Goal: Information Seeking & Learning: Check status

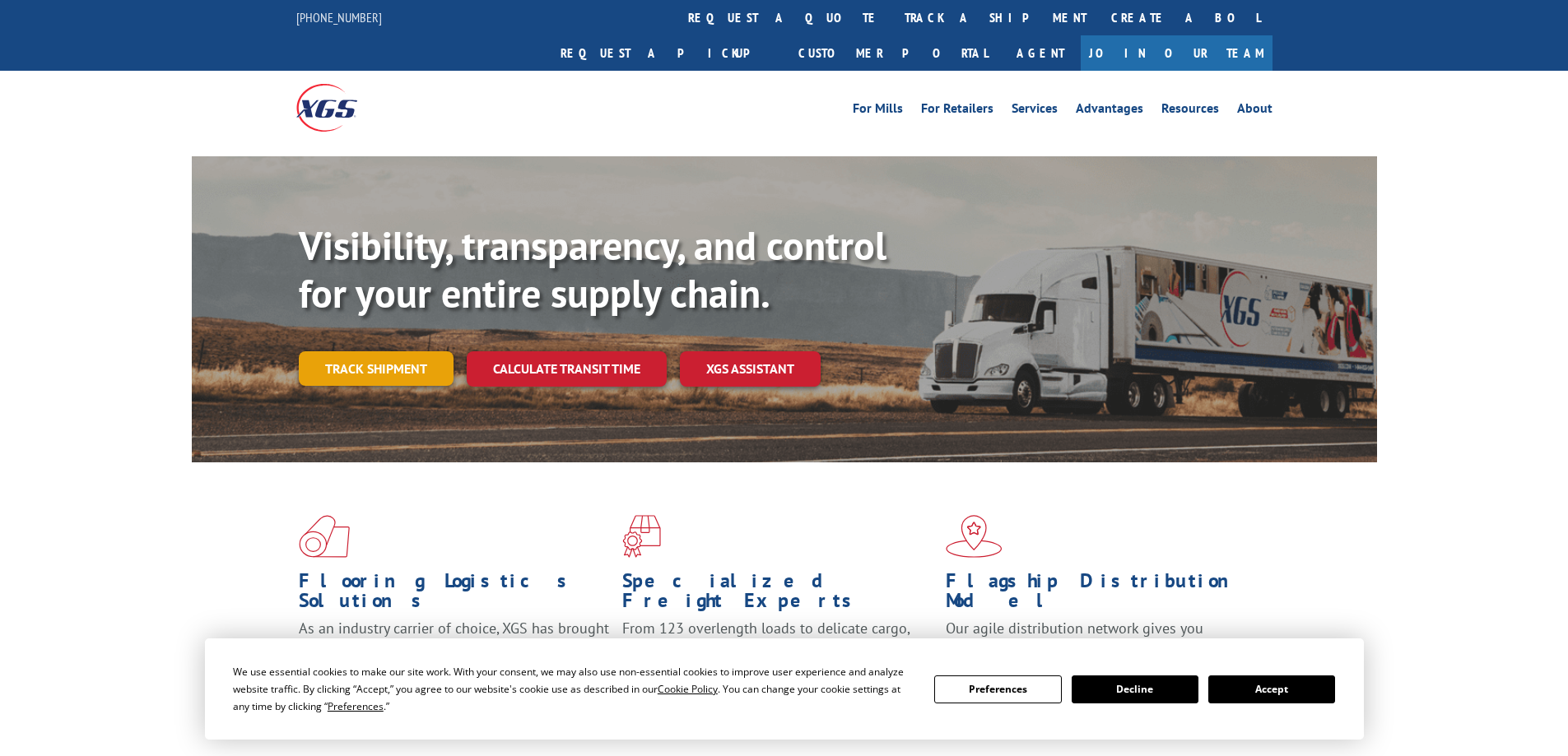
click at [394, 351] on link "Track shipment" at bounding box center [376, 369] width 155 height 35
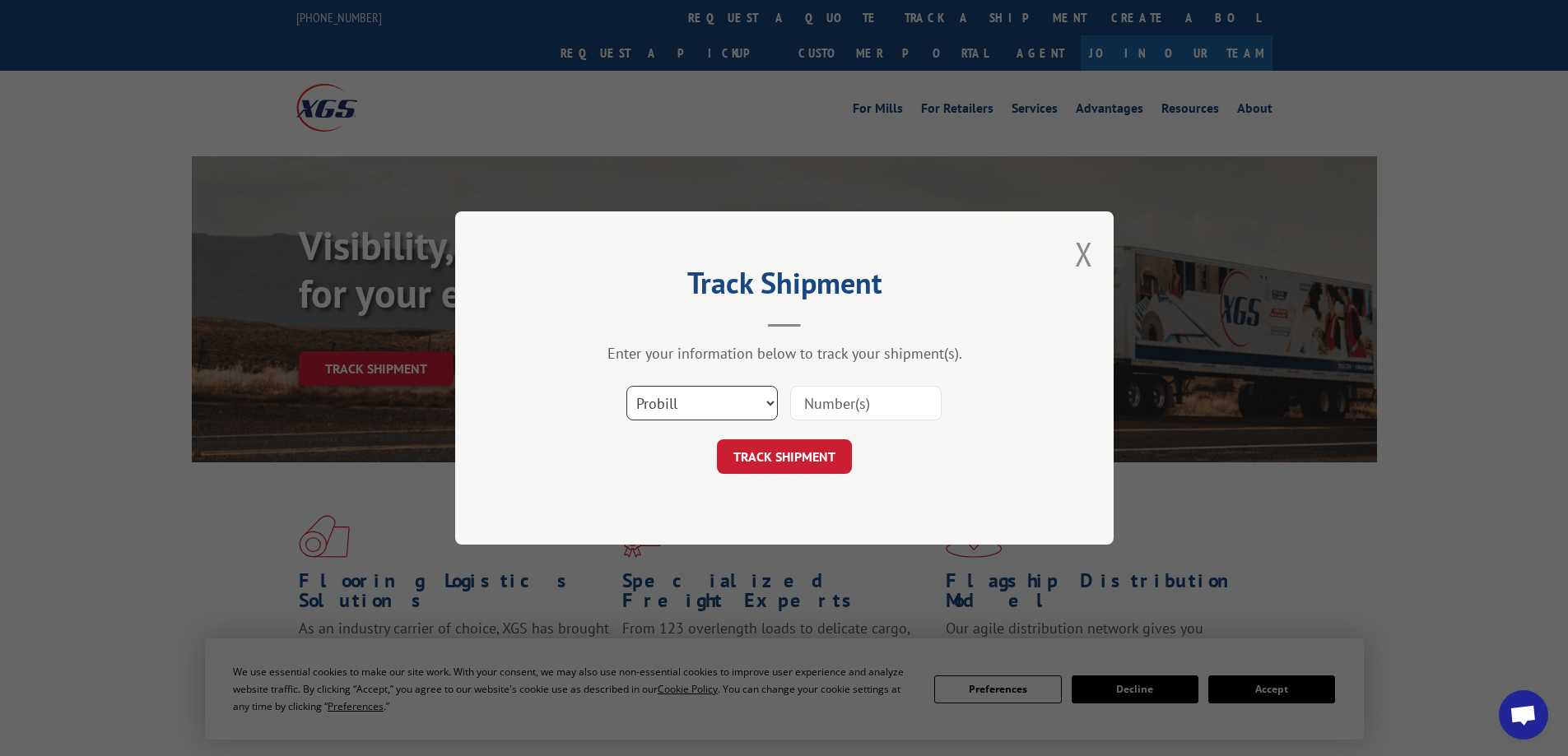
click at [701, 404] on select "Select category... Probill BOL PO" at bounding box center [701, 403] width 151 height 35
select select "po"
click at [626, 385] on select "Select category... Probill BOL PO" at bounding box center [701, 403] width 151 height 35
click at [832, 406] on input at bounding box center [865, 403] width 151 height 35
paste input "44463183-2"
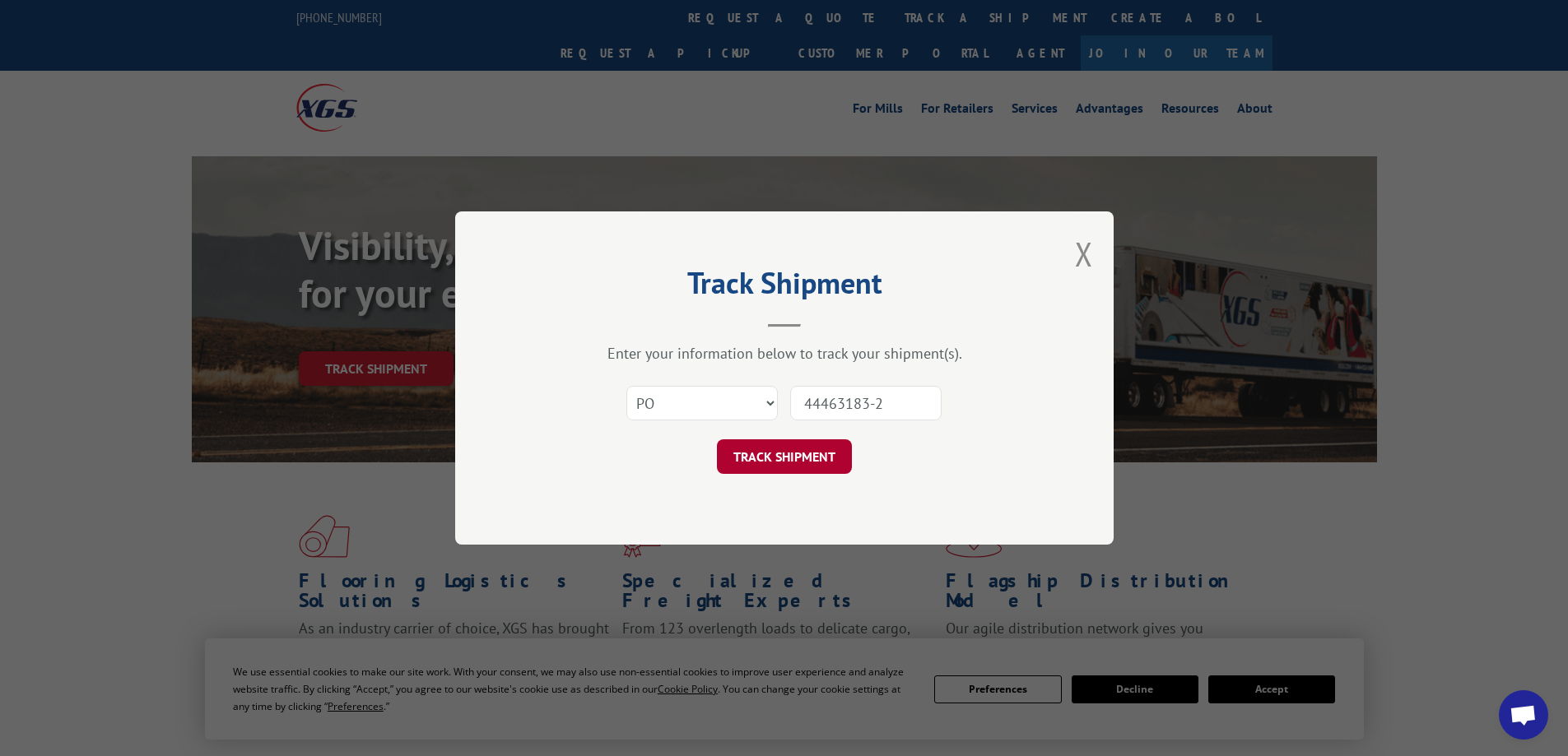
type input "44463183-2"
click at [796, 447] on button "TRACK SHIPMENT" at bounding box center [784, 456] width 135 height 35
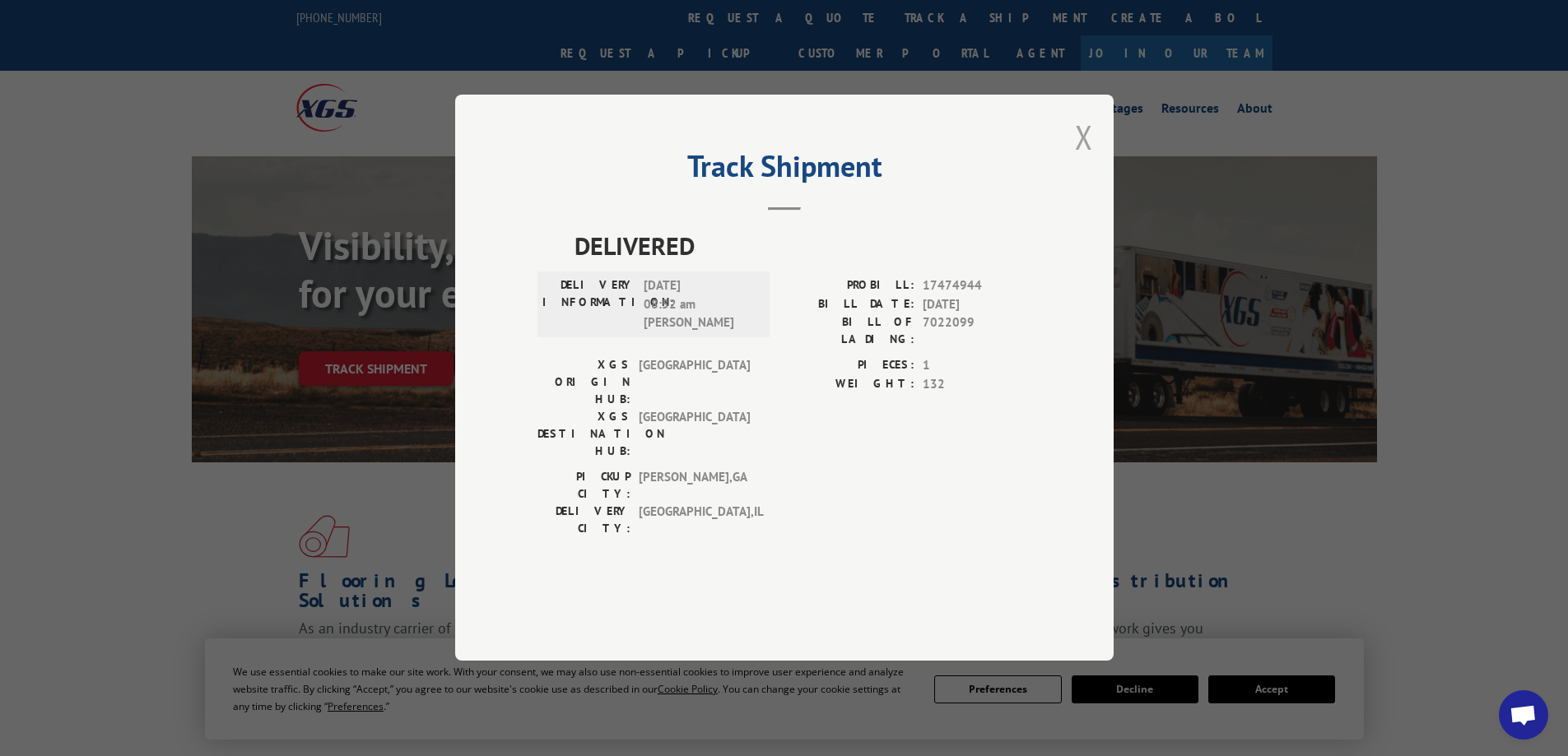
click at [1078, 159] on button "Close modal" at bounding box center [1084, 137] width 18 height 44
